Goal: Task Accomplishment & Management: Complete application form

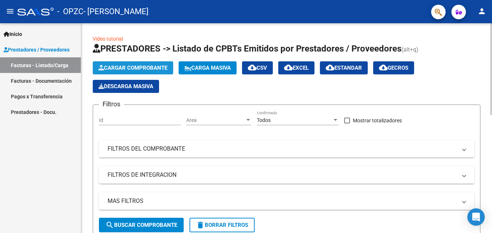
click at [143, 66] on span "Cargar Comprobante" at bounding box center [133, 67] width 69 height 7
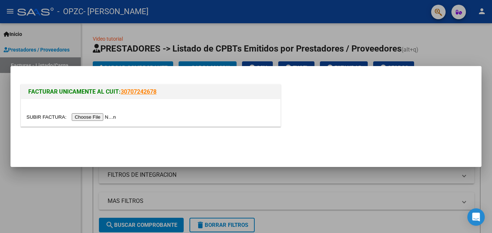
click at [99, 116] on input "file" at bounding box center [72, 117] width 92 height 8
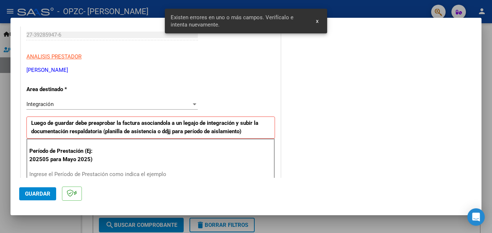
scroll to position [163, 0]
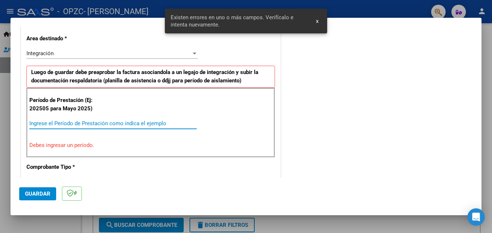
click at [75, 122] on input "Ingrese el Período de Prestación como indica el ejemplo" at bounding box center [112, 123] width 167 height 7
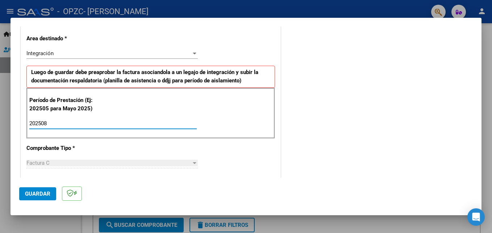
type input "202508"
click at [40, 192] on span "Guardar" at bounding box center [37, 193] width 25 height 7
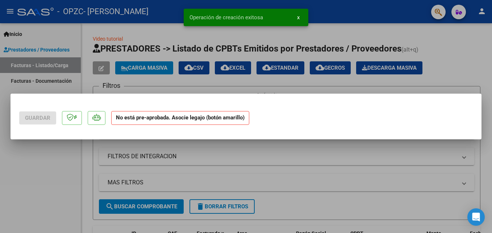
scroll to position [0, 0]
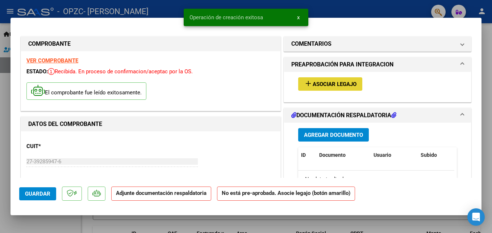
click at [300, 83] on button "add Asociar Legajo" at bounding box center [330, 83] width 64 height 13
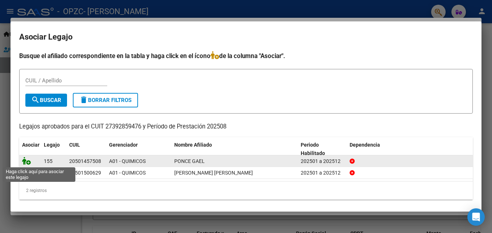
click at [27, 162] on icon at bounding box center [26, 160] width 9 height 8
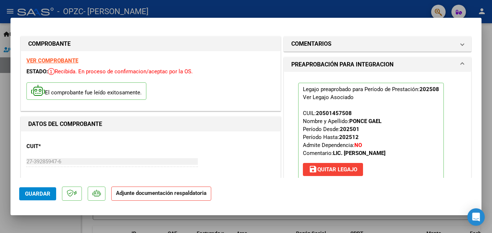
scroll to position [132, 0]
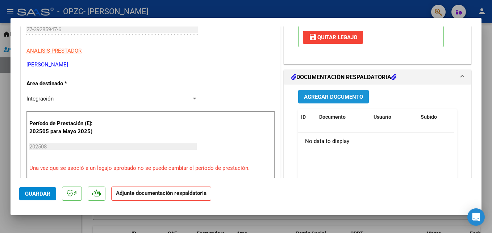
click at [341, 94] on span "Agregar Documento" at bounding box center [333, 96] width 59 height 7
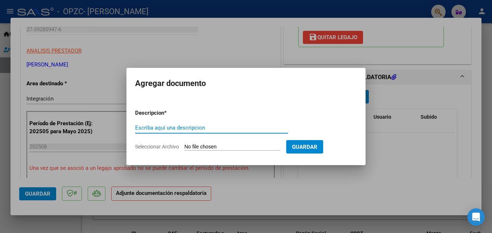
click at [188, 128] on input "Escriba aquí una descripcion" at bounding box center [211, 127] width 153 height 7
type input "planilla"
click at [198, 144] on input "Seleccionar Archivo" at bounding box center [232, 146] width 96 height 7
type input "C:\fakepath\CamScanner [DATE] 19.56.pdf"
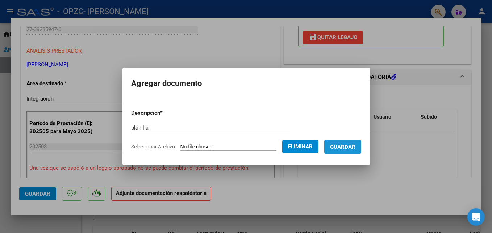
click at [360, 152] on button "Guardar" at bounding box center [342, 146] width 37 height 13
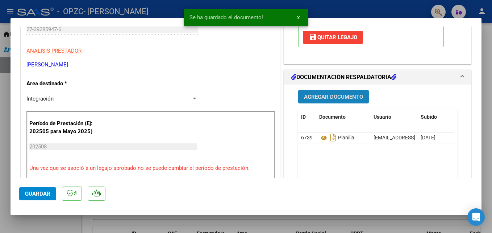
click at [321, 99] on span "Agregar Documento" at bounding box center [333, 96] width 59 height 7
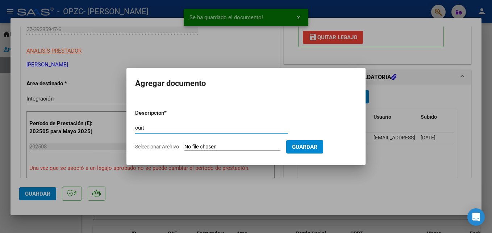
type input "cuit"
click at [248, 142] on form "Descripcion * cuit Escriba aquí una descripcion Seleccionar Archivo Guardar" at bounding box center [246, 129] width 222 height 53
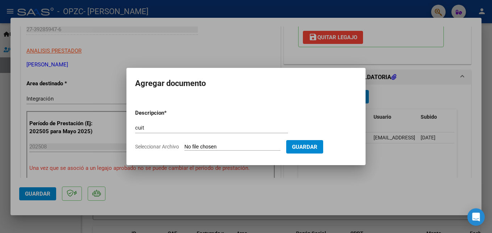
click at [219, 146] on input "Seleccionar Archivo" at bounding box center [232, 146] width 96 height 7
type input "C:\fakepath\AFIP - Administración Federal de Ingresos Públicos.pdf"
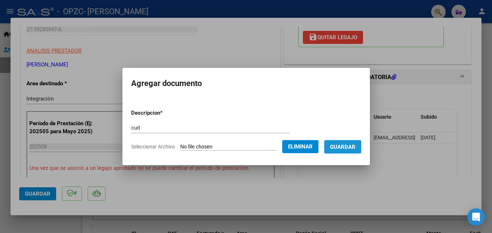
click at [357, 151] on button "Guardar" at bounding box center [342, 146] width 37 height 13
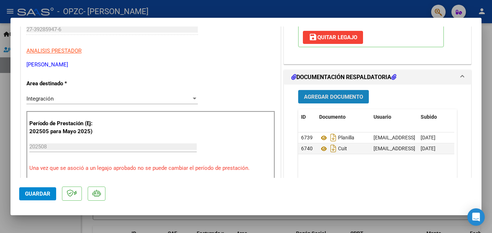
click at [332, 101] on button "Agregar Documento" at bounding box center [333, 96] width 71 height 13
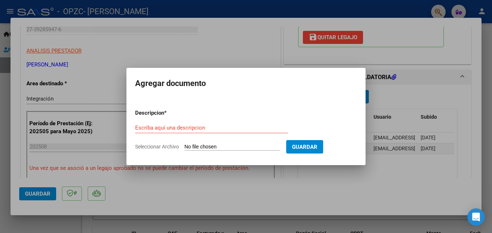
click at [220, 150] on input "Seleccionar Archivo" at bounding box center [232, 146] width 96 height 7
type input "C:\fakepath\CamScanner [DATE] 10.54.pdf"
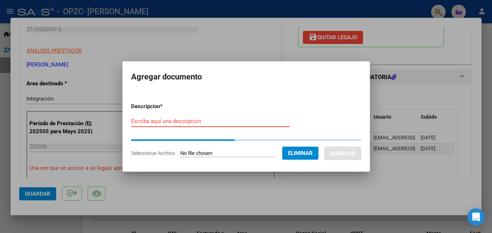
click at [191, 123] on input "Escriba aquí una descripcion" at bounding box center [210, 121] width 159 height 7
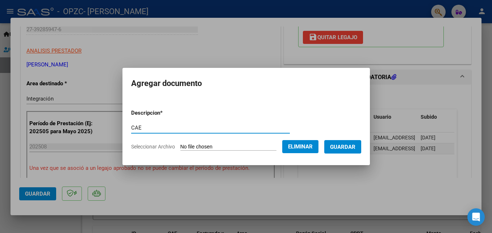
type input "CAE"
click at [355, 143] on span "Guardar" at bounding box center [342, 146] width 25 height 7
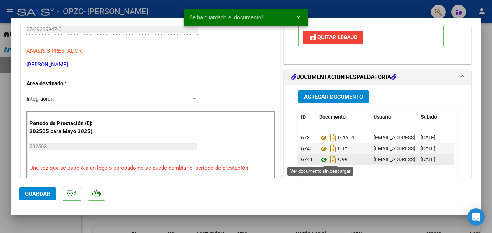
click at [323, 159] on icon at bounding box center [323, 159] width 9 height 9
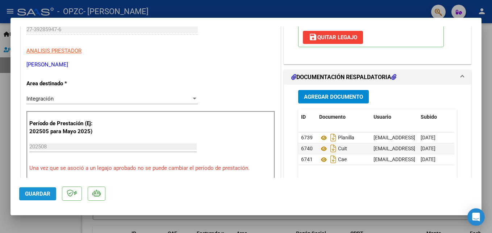
click at [42, 194] on span "Guardar" at bounding box center [37, 193] width 25 height 7
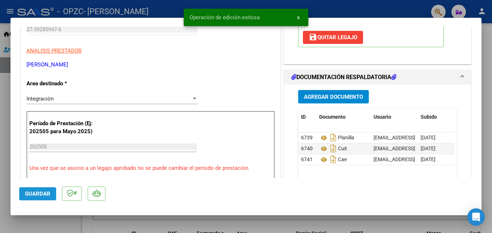
click at [42, 194] on span "Guardar" at bounding box center [37, 193] width 25 height 7
click at [37, 228] on div at bounding box center [246, 116] width 492 height 233
type input "$ 0,00"
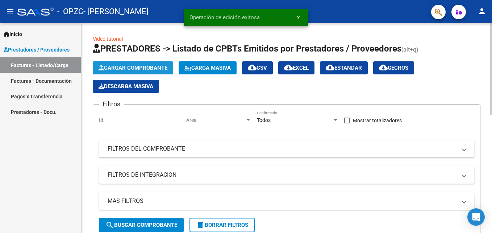
click at [121, 70] on span "Cargar Comprobante" at bounding box center [133, 67] width 69 height 7
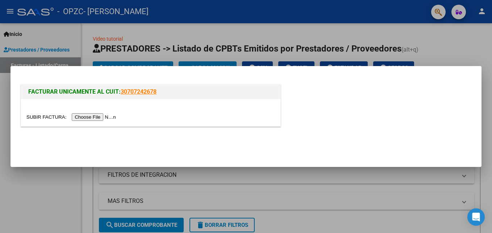
click at [82, 118] on input "file" at bounding box center [72, 117] width 92 height 8
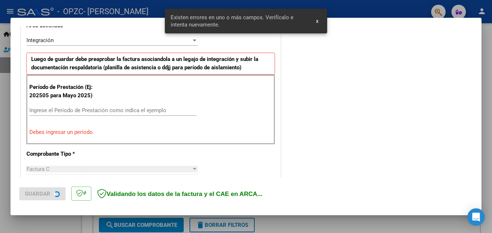
scroll to position [177, 0]
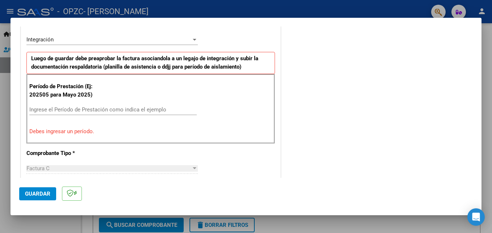
click at [271, 227] on div at bounding box center [246, 116] width 492 height 233
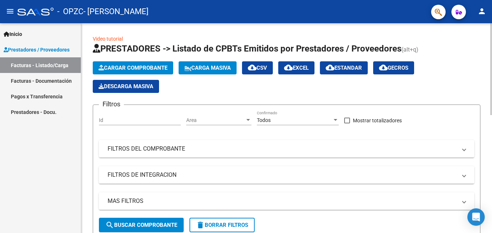
click at [137, 67] on span "Cargar Comprobante" at bounding box center [133, 67] width 69 height 7
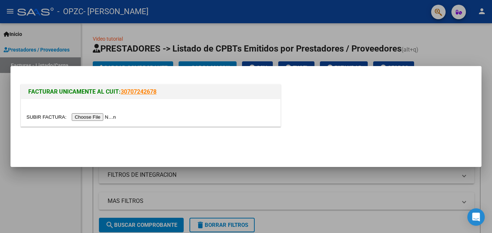
click at [101, 117] on input "file" at bounding box center [72, 117] width 92 height 8
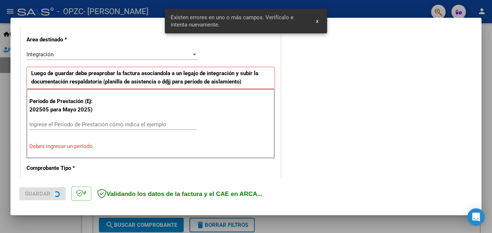
scroll to position [163, 0]
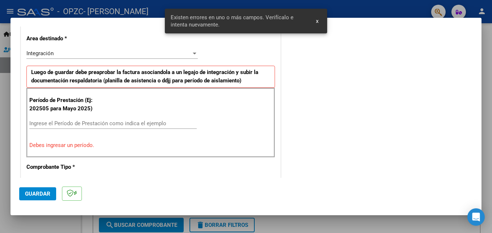
click at [100, 118] on div "Ingrese el Período de Prestación como indica el ejemplo" at bounding box center [112, 123] width 167 height 11
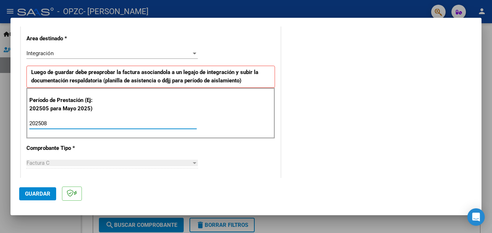
type input "202508"
click at [38, 191] on span "Guardar" at bounding box center [37, 193] width 25 height 7
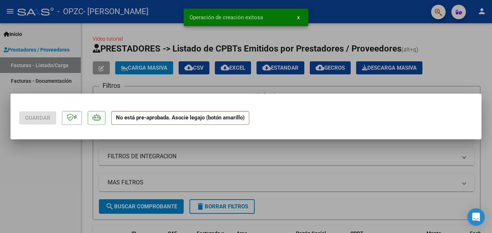
scroll to position [0, 0]
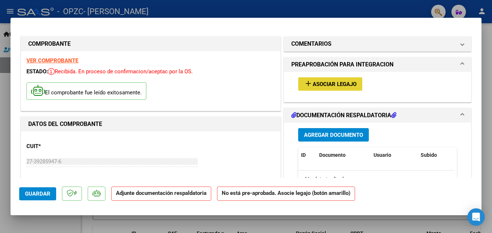
click at [325, 85] on span "Asociar Legajo" at bounding box center [335, 84] width 44 height 7
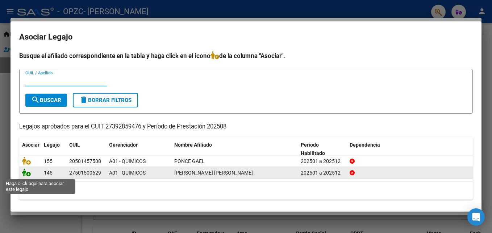
click at [26, 176] on icon at bounding box center [26, 172] width 9 height 8
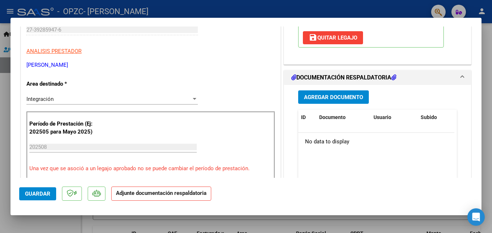
scroll to position [132, 0]
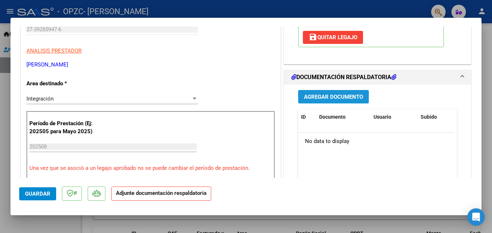
click at [347, 99] on span "Agregar Documento" at bounding box center [333, 96] width 59 height 7
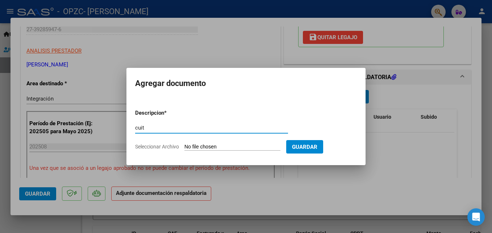
type input "cuit"
click at [199, 146] on input "Seleccionar Archivo" at bounding box center [232, 146] width 96 height 7
type input "C:\fakepath\AFIP - Administración Federal de Ingresos Públicos.pdf"
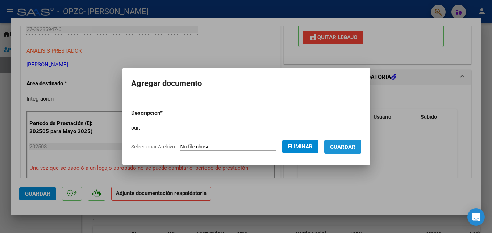
click at [351, 151] on button "Guardar" at bounding box center [342, 146] width 37 height 13
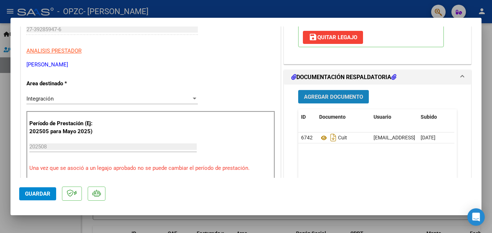
click at [306, 100] on button "Agregar Documento" at bounding box center [333, 96] width 71 height 13
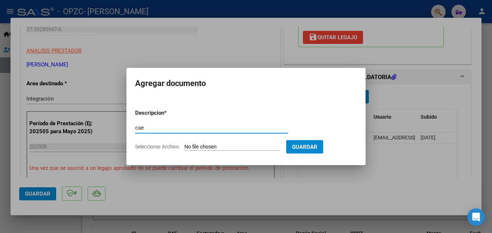
type input "cae"
click at [242, 145] on input "Seleccionar Archivo" at bounding box center [232, 146] width 96 height 7
type input "C:\fakepath\CamScanner [DATE] 10.58.pdf"
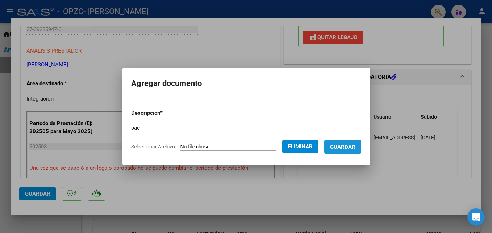
click at [355, 143] on span "Guardar" at bounding box center [342, 146] width 25 height 7
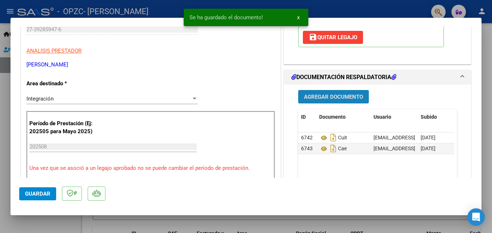
click at [314, 96] on span "Agregar Documento" at bounding box center [333, 96] width 59 height 7
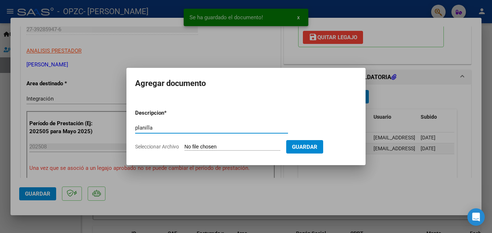
type input "planilla"
click at [256, 148] on input "Seleccionar Archivo" at bounding box center [232, 146] width 96 height 7
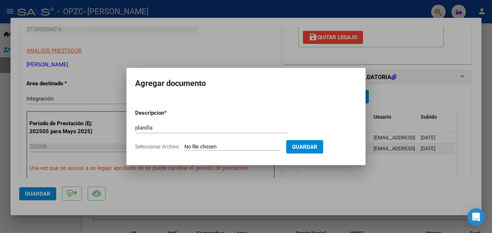
type input "C:\fakepath\CamScanner [DATE] 19.57.pdf"
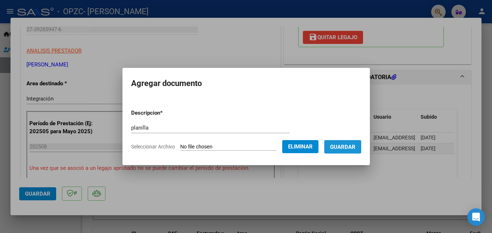
click at [355, 148] on span "Guardar" at bounding box center [342, 146] width 25 height 7
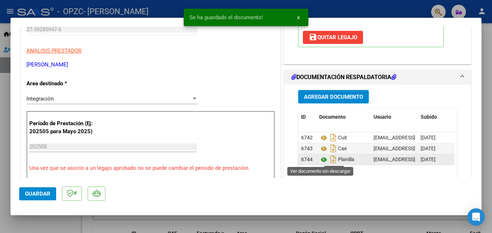
click at [321, 158] on icon at bounding box center [323, 159] width 9 height 9
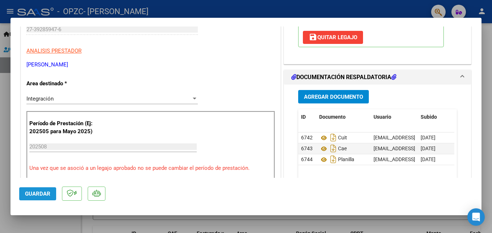
click at [39, 193] on span "Guardar" at bounding box center [37, 193] width 25 height 7
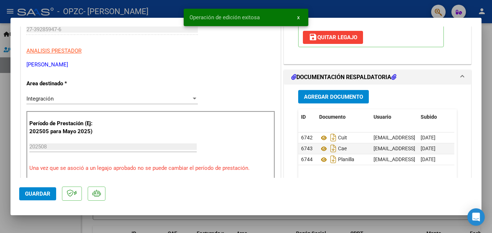
click at [43, 225] on div at bounding box center [246, 116] width 492 height 233
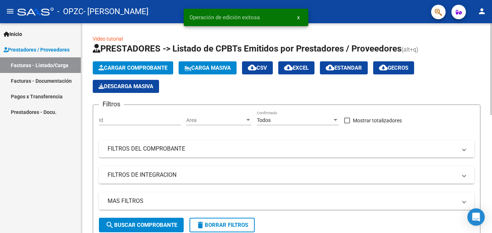
scroll to position [209, 0]
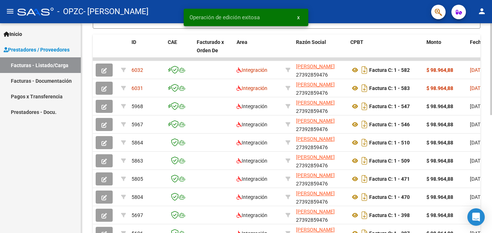
click at [492, 155] on html "menu - OPZC - [PERSON_NAME] person Inicio Instructivos Contacto OS Prestadores …" at bounding box center [246, 116] width 492 height 233
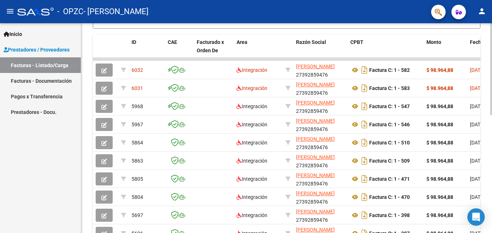
scroll to position [268, 0]
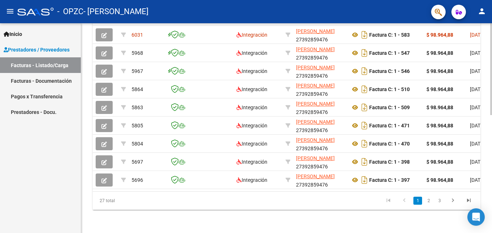
click at [492, 211] on html "menu - OPZC - [PERSON_NAME] person Inicio Instructivos Contacto OS Prestadores …" at bounding box center [246, 116] width 492 height 233
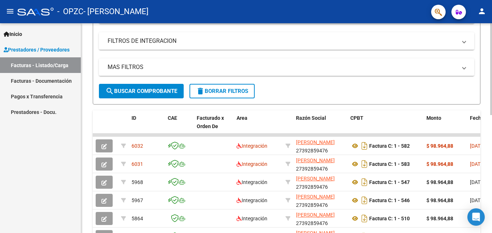
scroll to position [134, 0]
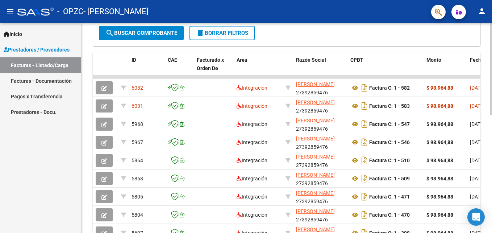
click at [489, 155] on div "Video tutorial PRESTADORES -> Listado de CPBTs Emitidos por Prestadores / Prove…" at bounding box center [287, 68] width 413 height 472
